Goal: Navigation & Orientation: Find specific page/section

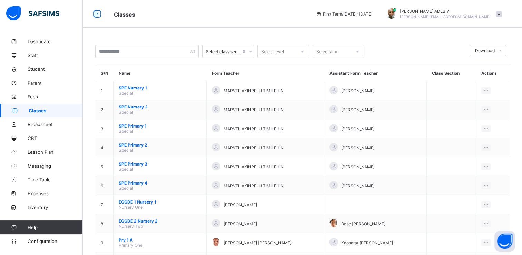
click at [35, 111] on span "Classes" at bounding box center [56, 111] width 54 height 6
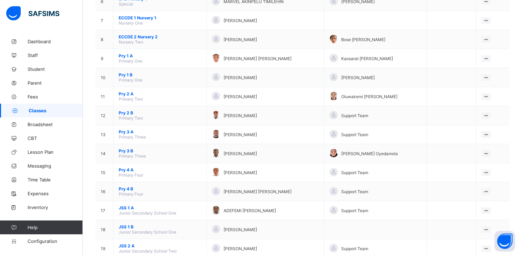
scroll to position [185, 0]
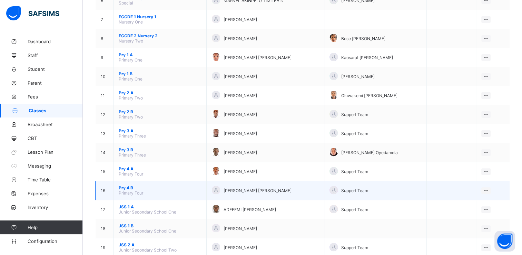
click at [131, 189] on span "Pry 4 B" at bounding box center [160, 187] width 82 height 5
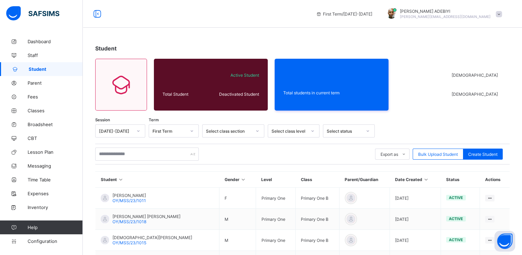
click at [185, 42] on div "Student Total Student Active Student Deactivated Student Total students in curr…" at bounding box center [302, 235] width 439 height 401
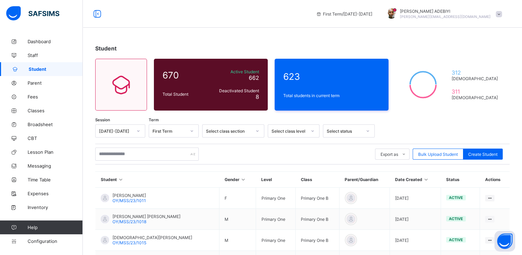
click at [152, 57] on div "Student 670 Total Student Active Student 662 Deactivated Student 8 623 Total st…" at bounding box center [302, 235] width 439 height 401
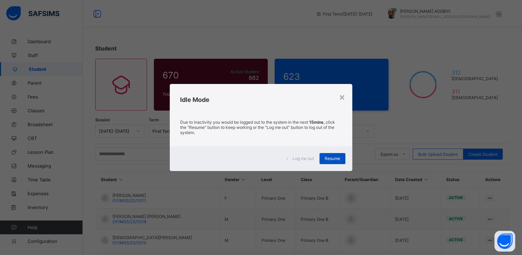
click at [343, 158] on div "Resume" at bounding box center [333, 158] width 26 height 11
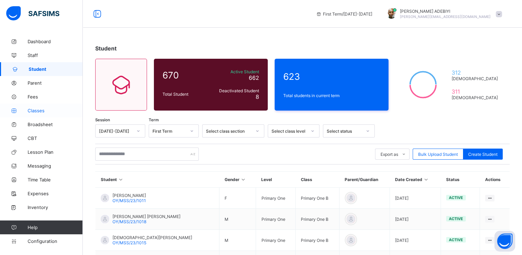
click at [39, 111] on span "Classes" at bounding box center [55, 111] width 55 height 6
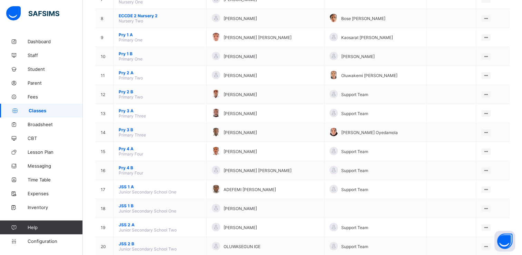
scroll to position [218, 0]
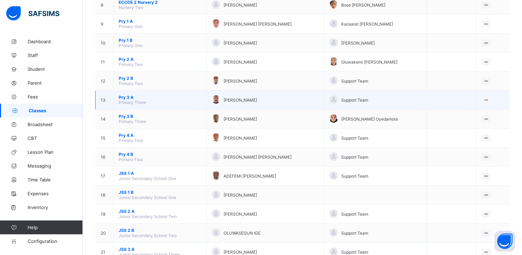
click at [125, 97] on span "Pry 3 A" at bounding box center [160, 97] width 82 height 5
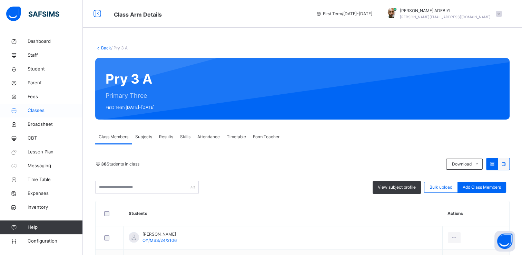
click at [32, 113] on span "Classes" at bounding box center [55, 110] width 55 height 7
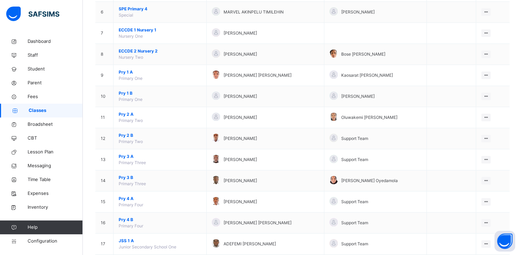
scroll to position [186, 0]
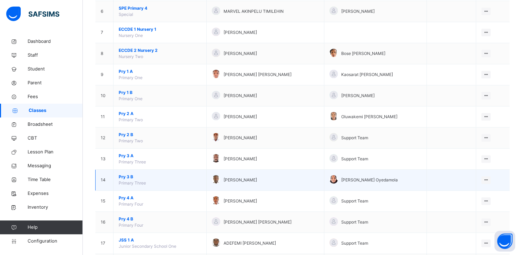
click at [130, 175] on span "Pry 3 B" at bounding box center [160, 177] width 82 height 6
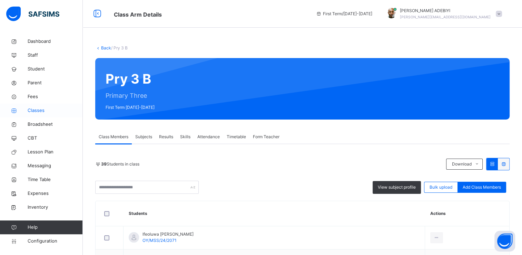
click at [32, 111] on span "Classes" at bounding box center [55, 110] width 55 height 7
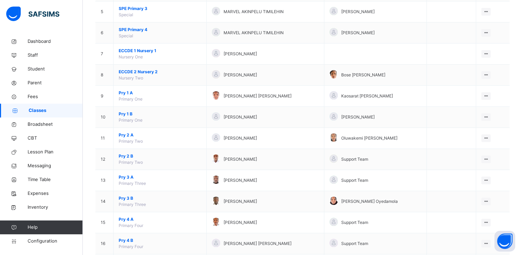
scroll to position [188, 0]
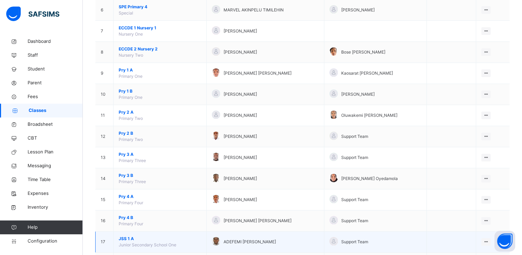
click at [124, 237] on span "JSS 1 A" at bounding box center [160, 238] width 82 height 6
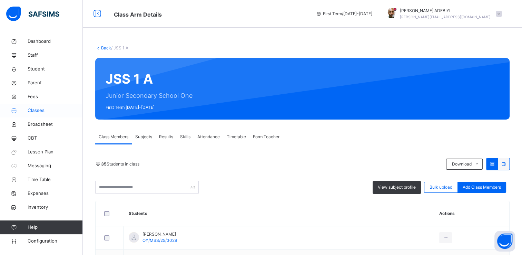
click at [36, 111] on span "Classes" at bounding box center [55, 110] width 55 height 7
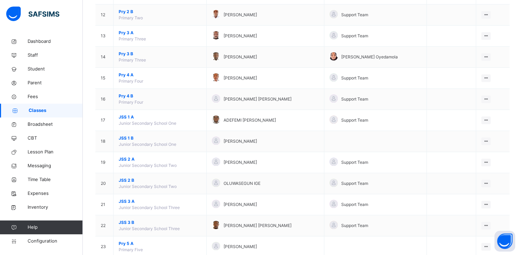
scroll to position [316, 0]
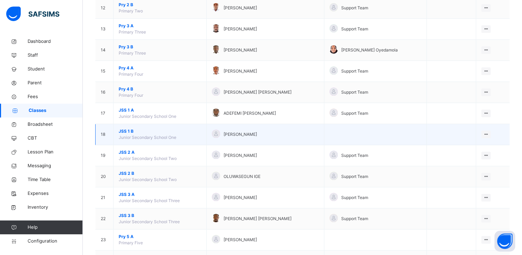
click at [124, 130] on span "JSS 1 B" at bounding box center [160, 131] width 82 height 6
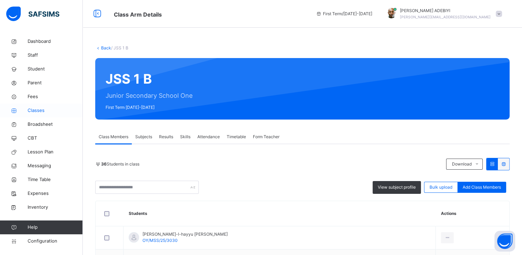
click at [32, 112] on span "Classes" at bounding box center [55, 110] width 55 height 7
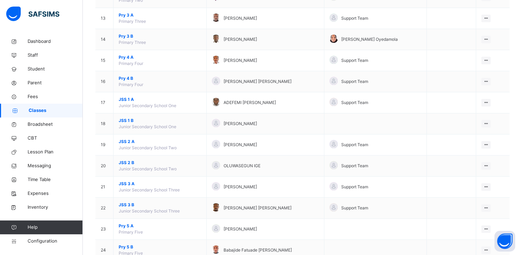
scroll to position [334, 0]
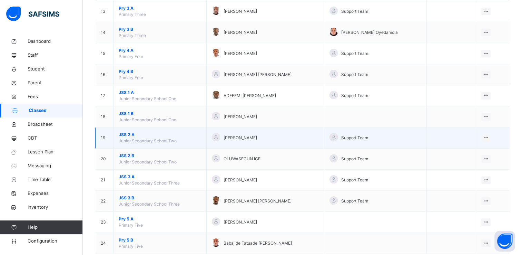
click at [124, 132] on span "JSS 2 A" at bounding box center [160, 134] width 82 height 6
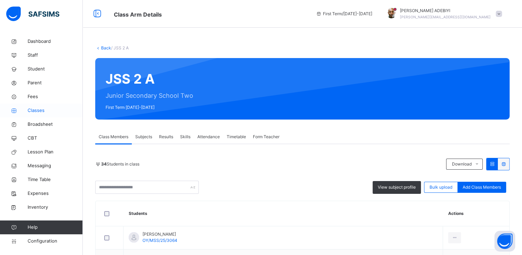
click at [36, 109] on span "Classes" at bounding box center [55, 110] width 55 height 7
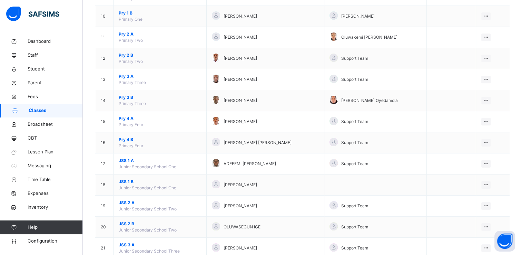
scroll to position [294, 0]
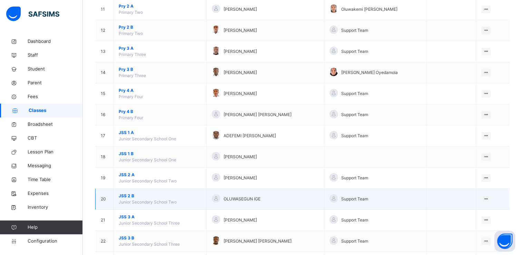
click at [129, 194] on span "JSS 2 B" at bounding box center [160, 196] width 82 height 6
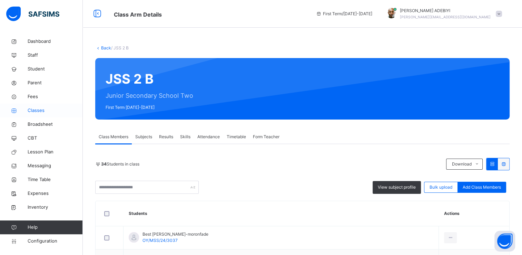
click at [34, 111] on span "Classes" at bounding box center [55, 110] width 55 height 7
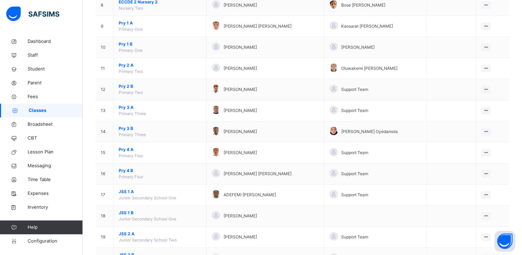
scroll to position [235, 0]
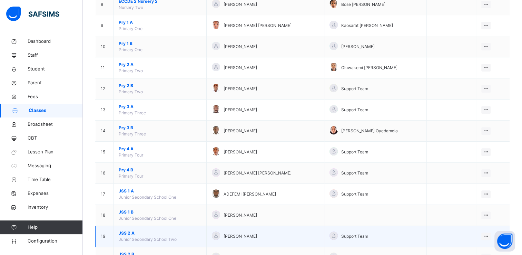
click at [127, 234] on span "JSS 2 A" at bounding box center [160, 233] width 82 height 6
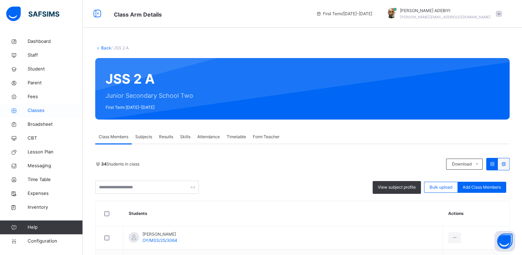
click at [38, 112] on span "Classes" at bounding box center [55, 110] width 55 height 7
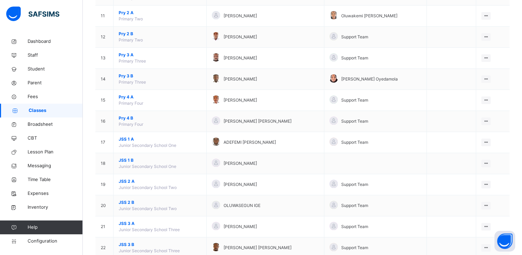
scroll to position [288, 0]
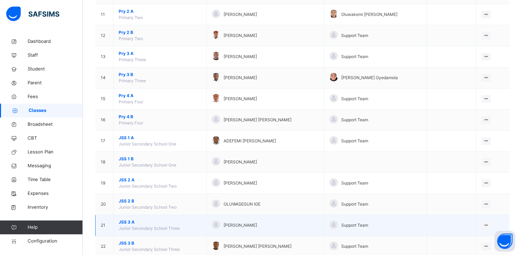
click at [124, 220] on span "JSS 3 A" at bounding box center [160, 222] width 82 height 6
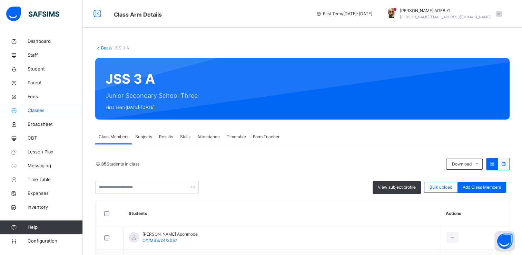
click at [37, 111] on span "Classes" at bounding box center [55, 110] width 55 height 7
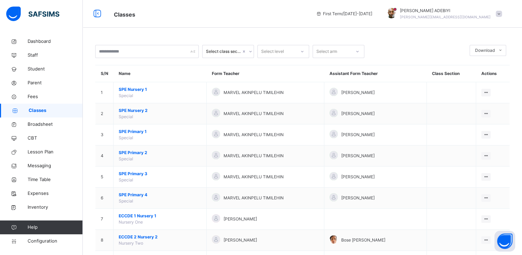
scroll to position [348, 0]
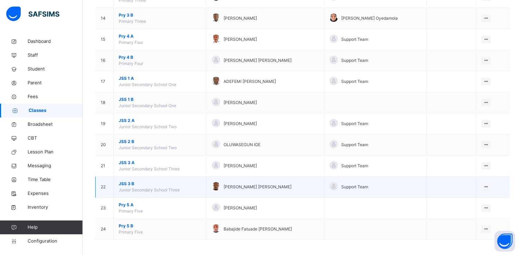
click at [127, 181] on span "JSS 3 B" at bounding box center [160, 183] width 82 height 6
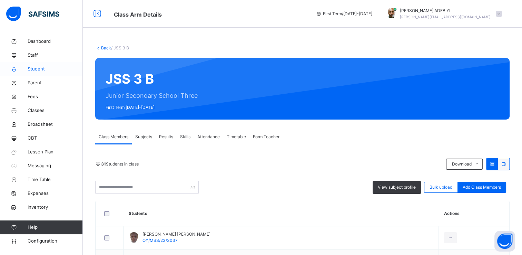
click at [42, 71] on span "Student" at bounding box center [55, 69] width 55 height 7
